Goal: Transaction & Acquisition: Purchase product/service

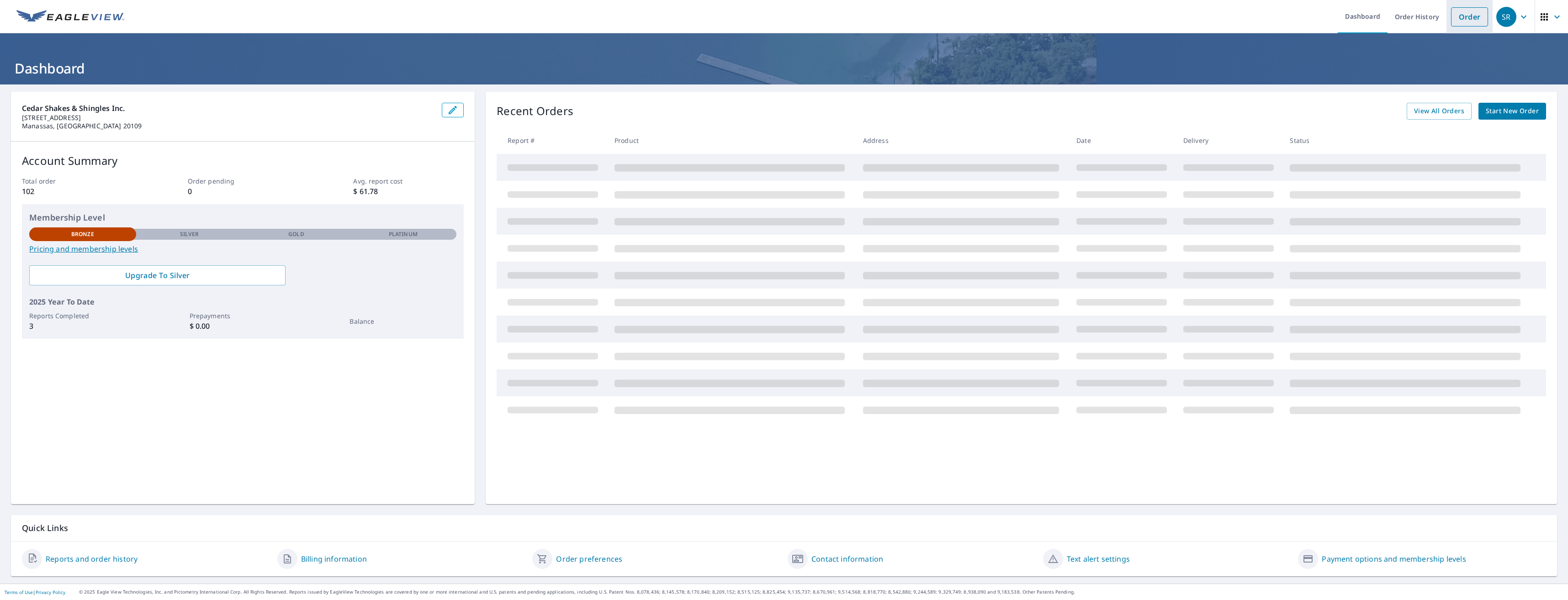
click at [1462, 18] on link "Order" at bounding box center [1469, 17] width 37 height 19
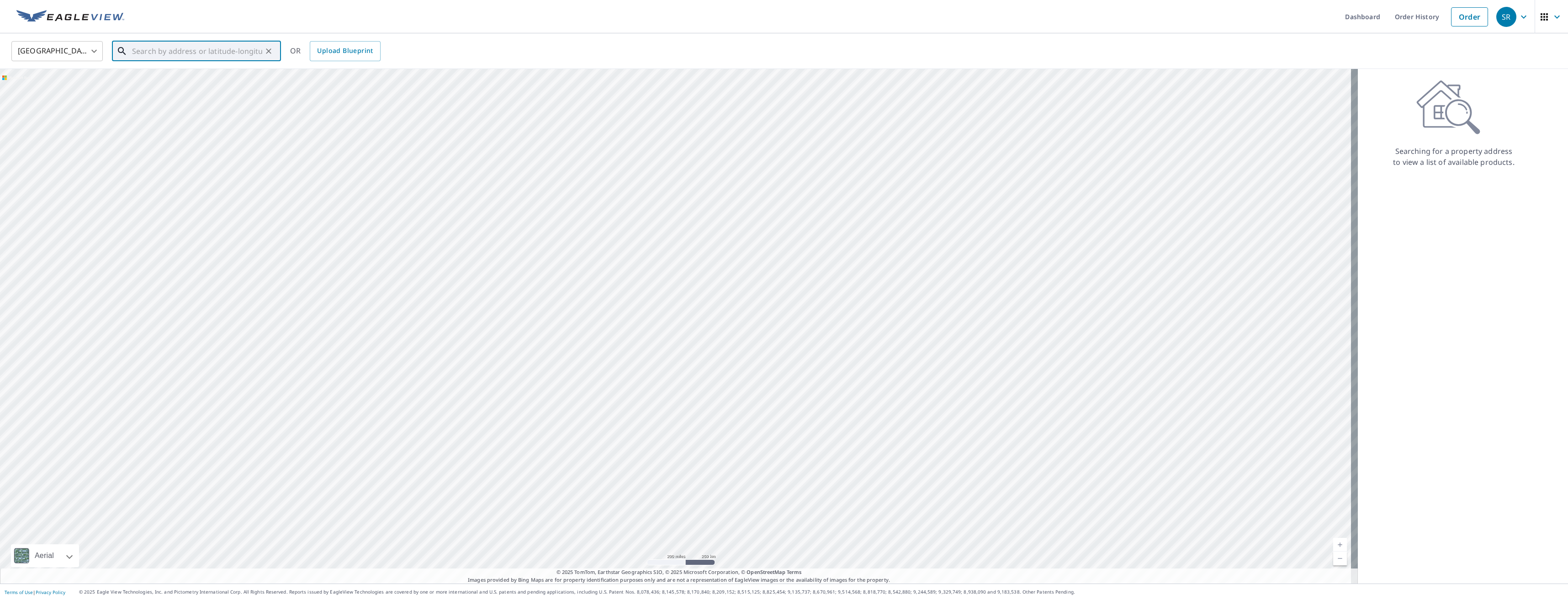
click at [139, 52] on input "text" at bounding box center [197, 51] width 130 height 26
click at [169, 91] on p "[GEOGRAPHIC_DATA], [GEOGRAPHIC_DATA] 20181" at bounding box center [202, 92] width 144 height 18
type input "[STREET_ADDRESS]"
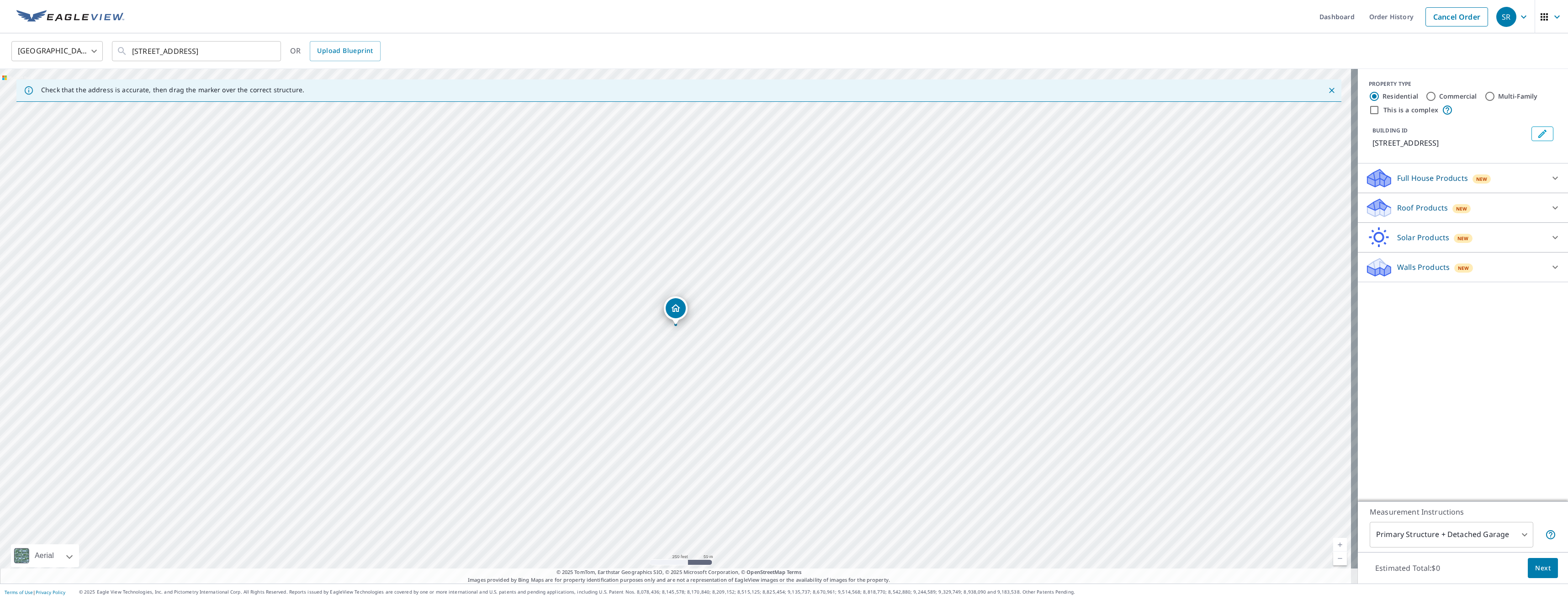
click at [1423, 208] on p "Roof Products" at bounding box center [1422, 208] width 51 height 11
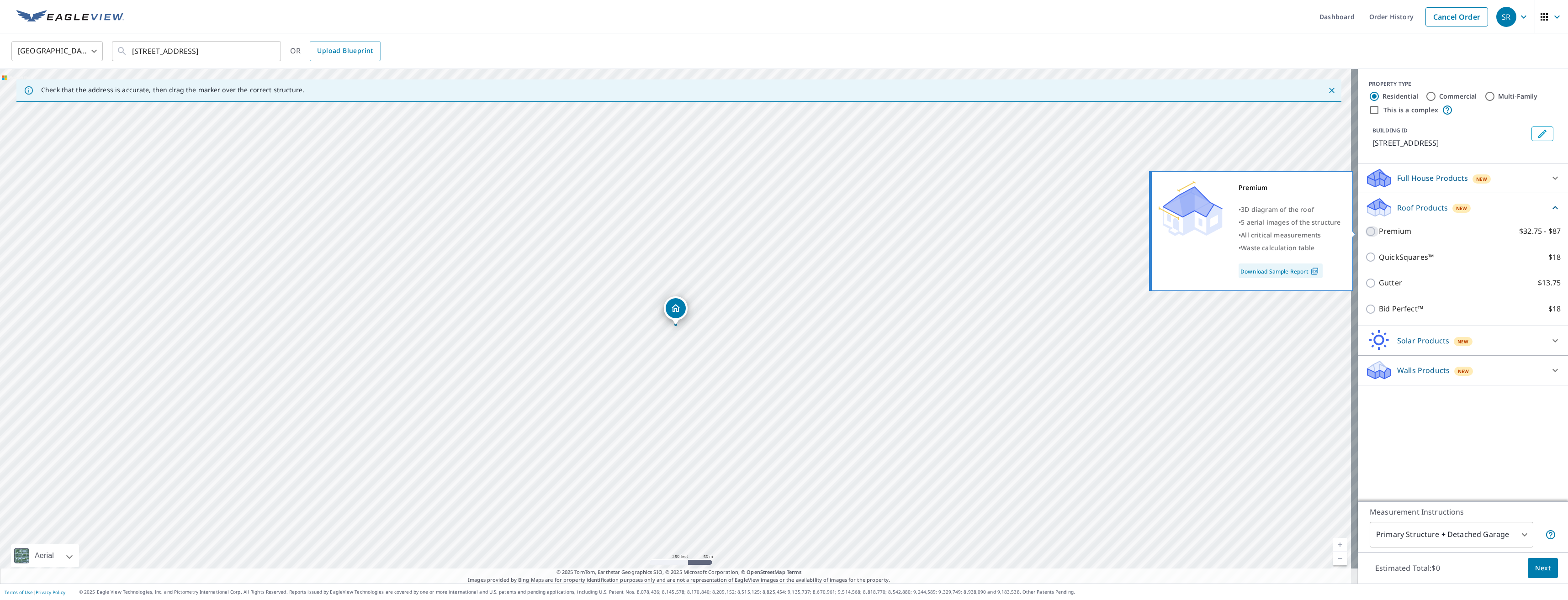
click at [1365, 230] on input "Premium $32.75 - $87" at bounding box center [1372, 232] width 14 height 11
checkbox input "true"
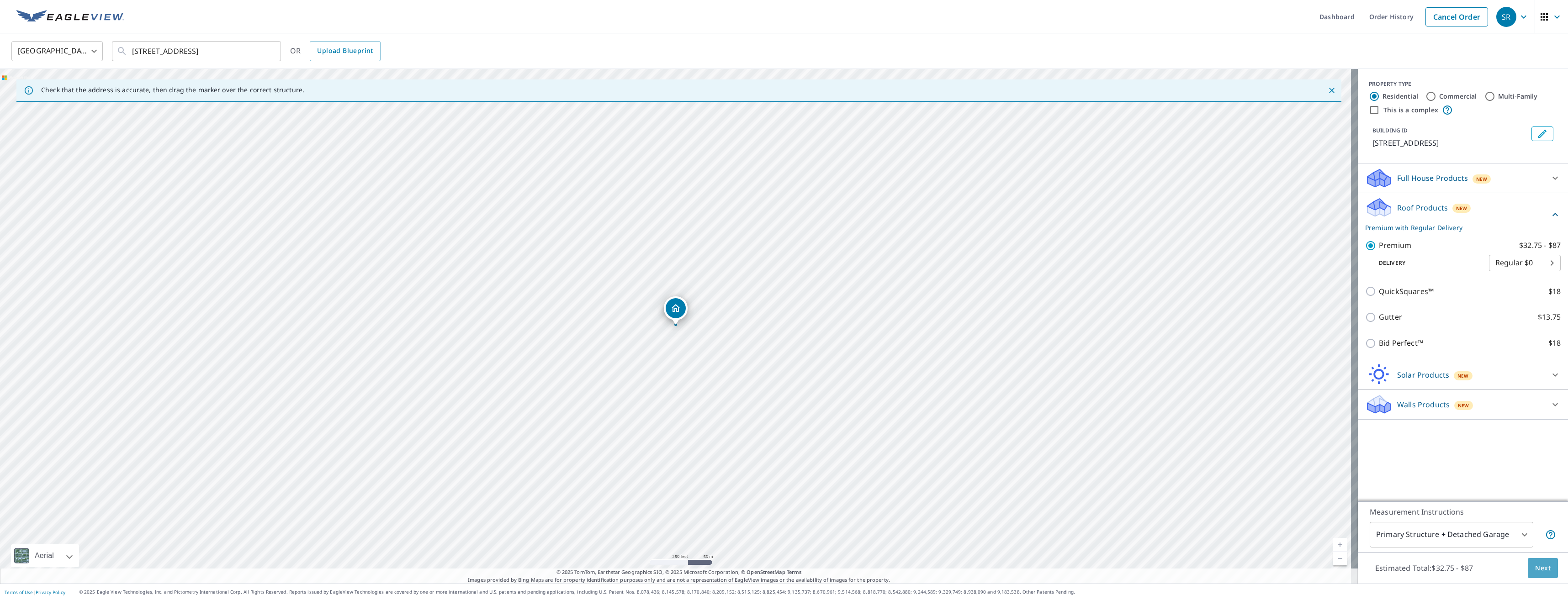
click at [1535, 568] on span "Next" at bounding box center [1543, 568] width 16 height 12
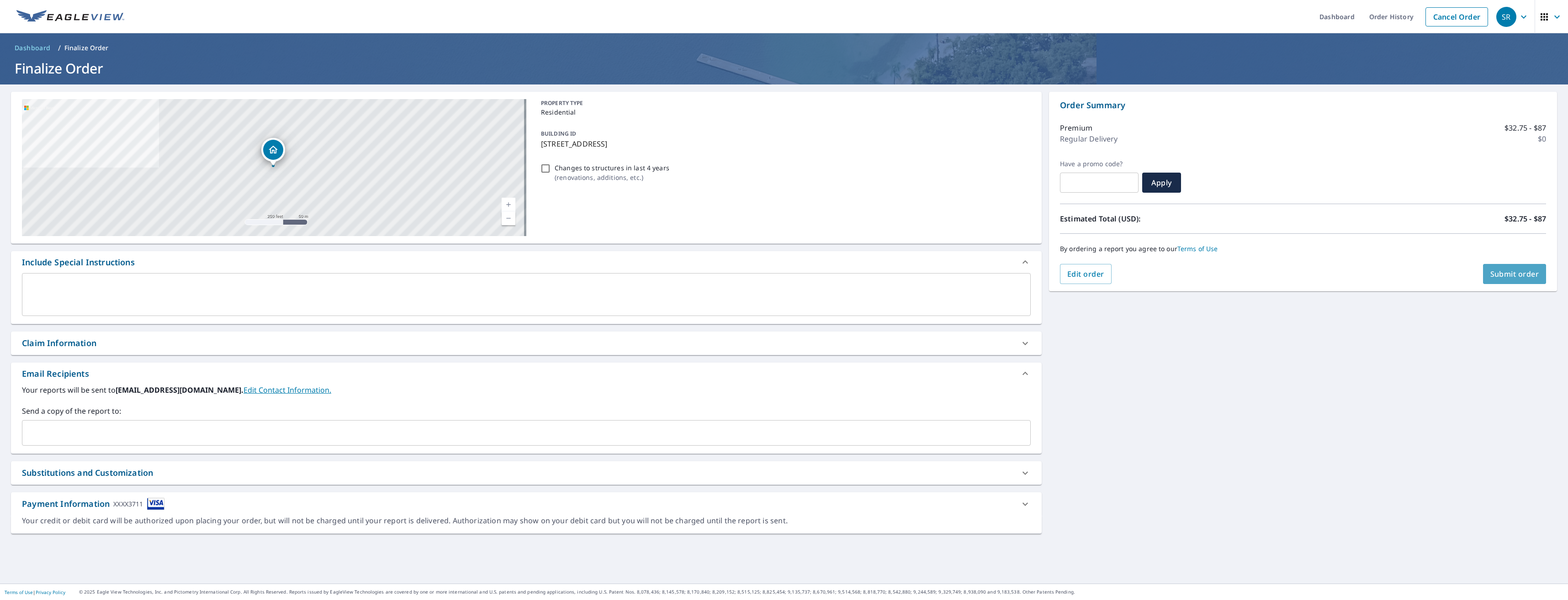
click at [1508, 274] on span "Submit order" at bounding box center [1514, 274] width 49 height 10
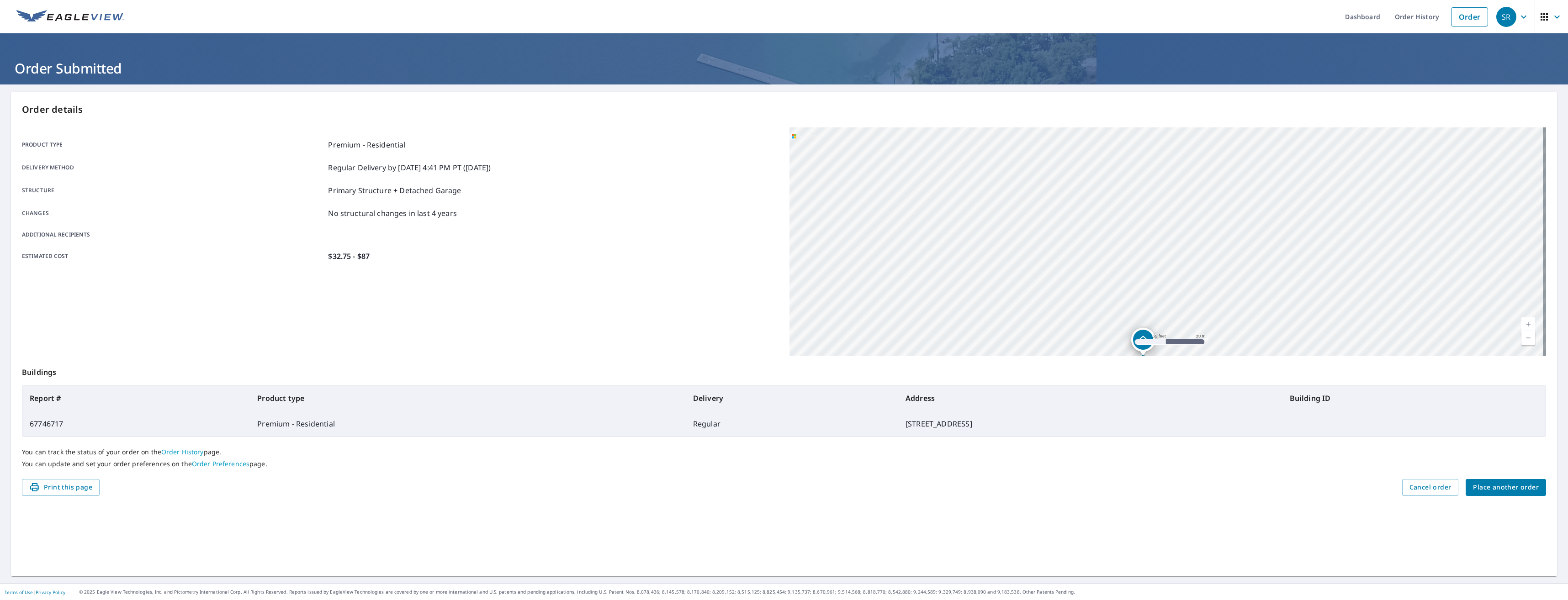
drag, startPoint x: 1276, startPoint y: 189, endPoint x: 1230, endPoint y: 324, distance: 142.6
click at [1230, 324] on div "[STREET_ADDRESS]" at bounding box center [1167, 241] width 757 height 228
drag, startPoint x: 1244, startPoint y: 240, endPoint x: 1220, endPoint y: 307, distance: 71.2
click at [1220, 307] on div "[STREET_ADDRESS]" at bounding box center [1167, 241] width 757 height 228
drag, startPoint x: 1241, startPoint y: 261, endPoint x: 1237, endPoint y: 252, distance: 9.8
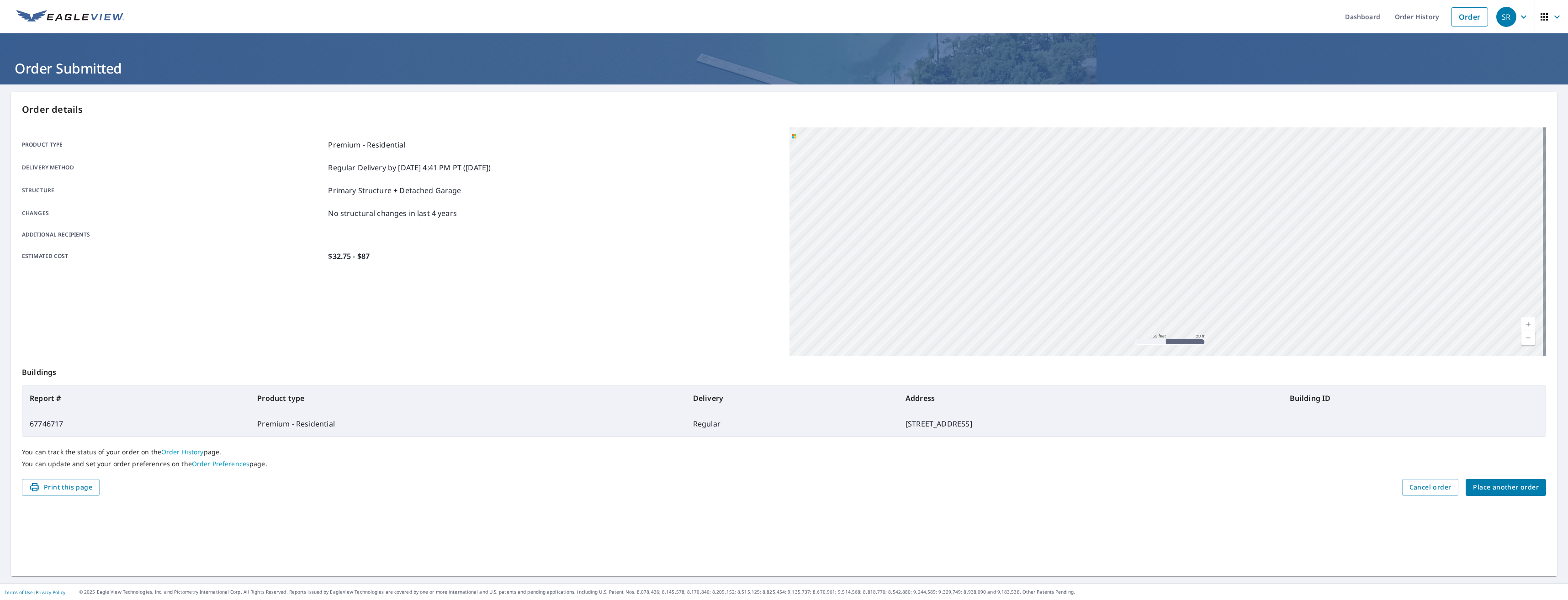
click at [1235, 258] on div "[STREET_ADDRESS]" at bounding box center [1167, 241] width 757 height 228
drag, startPoint x: 1216, startPoint y: 286, endPoint x: 1222, endPoint y: 226, distance: 60.3
click at [1222, 228] on div "[STREET_ADDRESS]" at bounding box center [1167, 241] width 757 height 228
drag, startPoint x: 1234, startPoint y: 268, endPoint x: 1237, endPoint y: 223, distance: 45.1
click at [1237, 230] on div "[STREET_ADDRESS]" at bounding box center [1167, 241] width 757 height 228
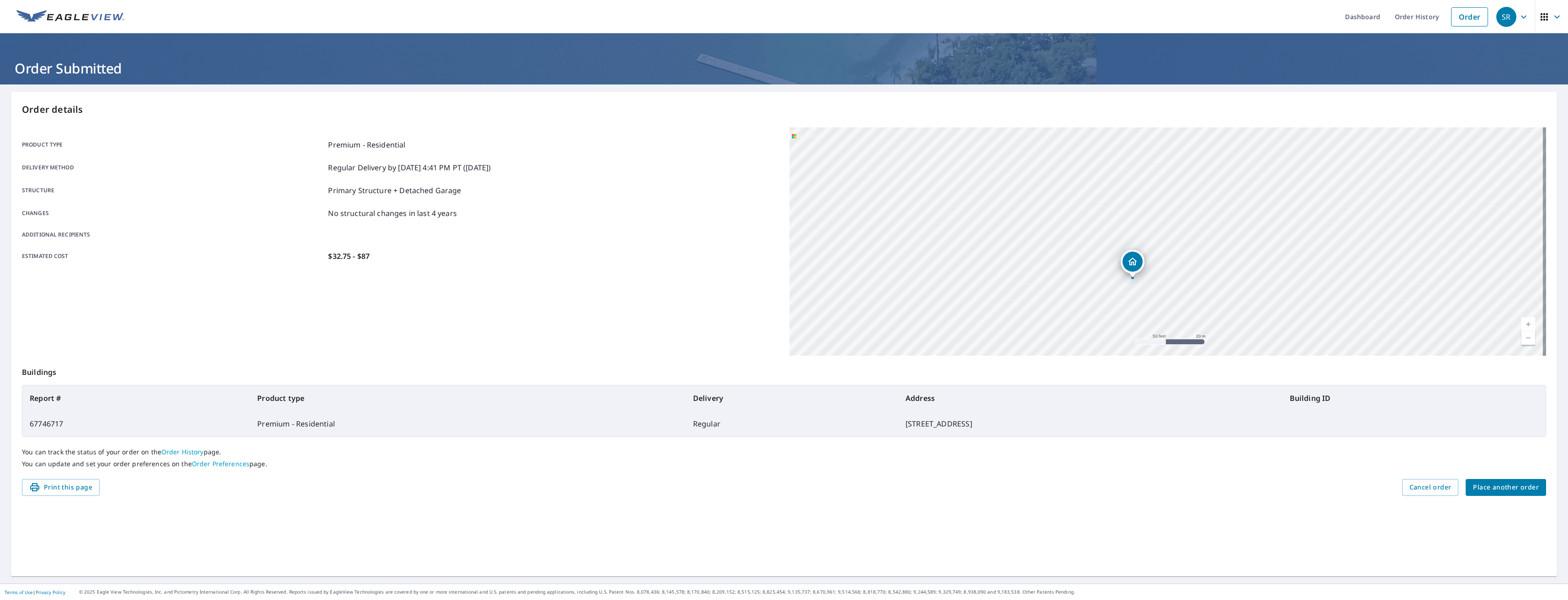
drag, startPoint x: 1211, startPoint y: 274, endPoint x: 1219, endPoint y: 234, distance: 40.8
click at [1219, 234] on div "[STREET_ADDRESS]" at bounding box center [1167, 241] width 757 height 228
drag, startPoint x: 1224, startPoint y: 275, endPoint x: 1221, endPoint y: 245, distance: 30.1
click at [1223, 247] on div "[STREET_ADDRESS]" at bounding box center [1167, 241] width 757 height 228
drag, startPoint x: 1210, startPoint y: 295, endPoint x: 1254, endPoint y: 120, distance: 180.4
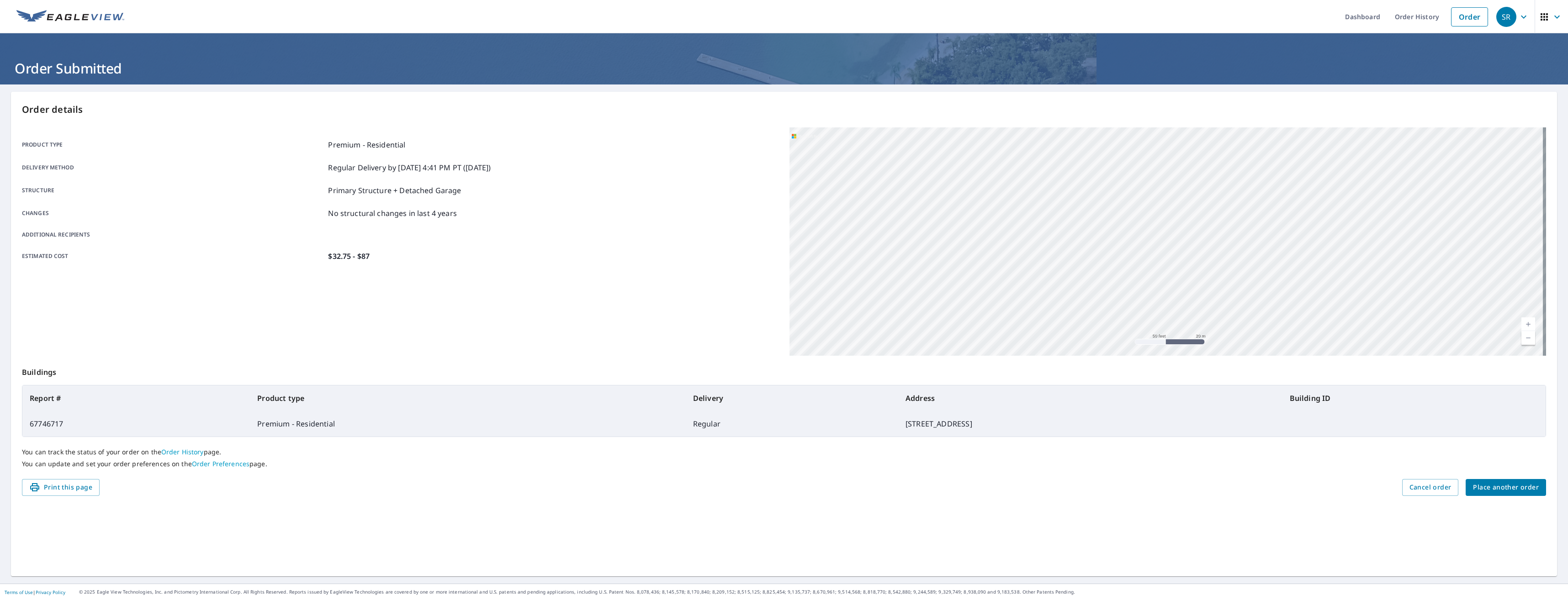
click at [1254, 120] on div "Order details Product type Premium - Residential Delivery method Regular Delive…" at bounding box center [784, 334] width 1546 height 484
